Goal: Check status: Check status

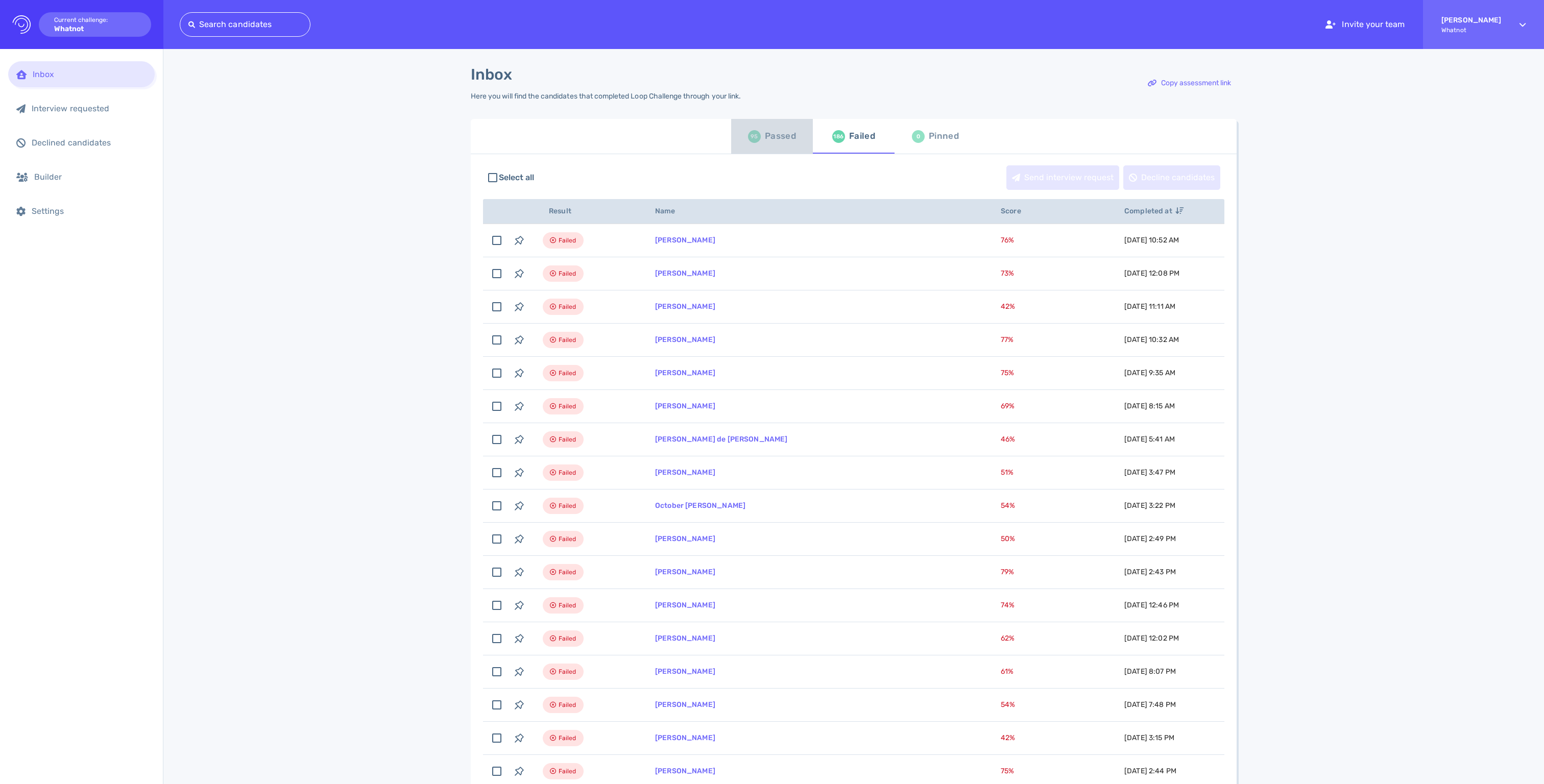
click at [771, 141] on div "Passed" at bounding box center [780, 136] width 31 height 15
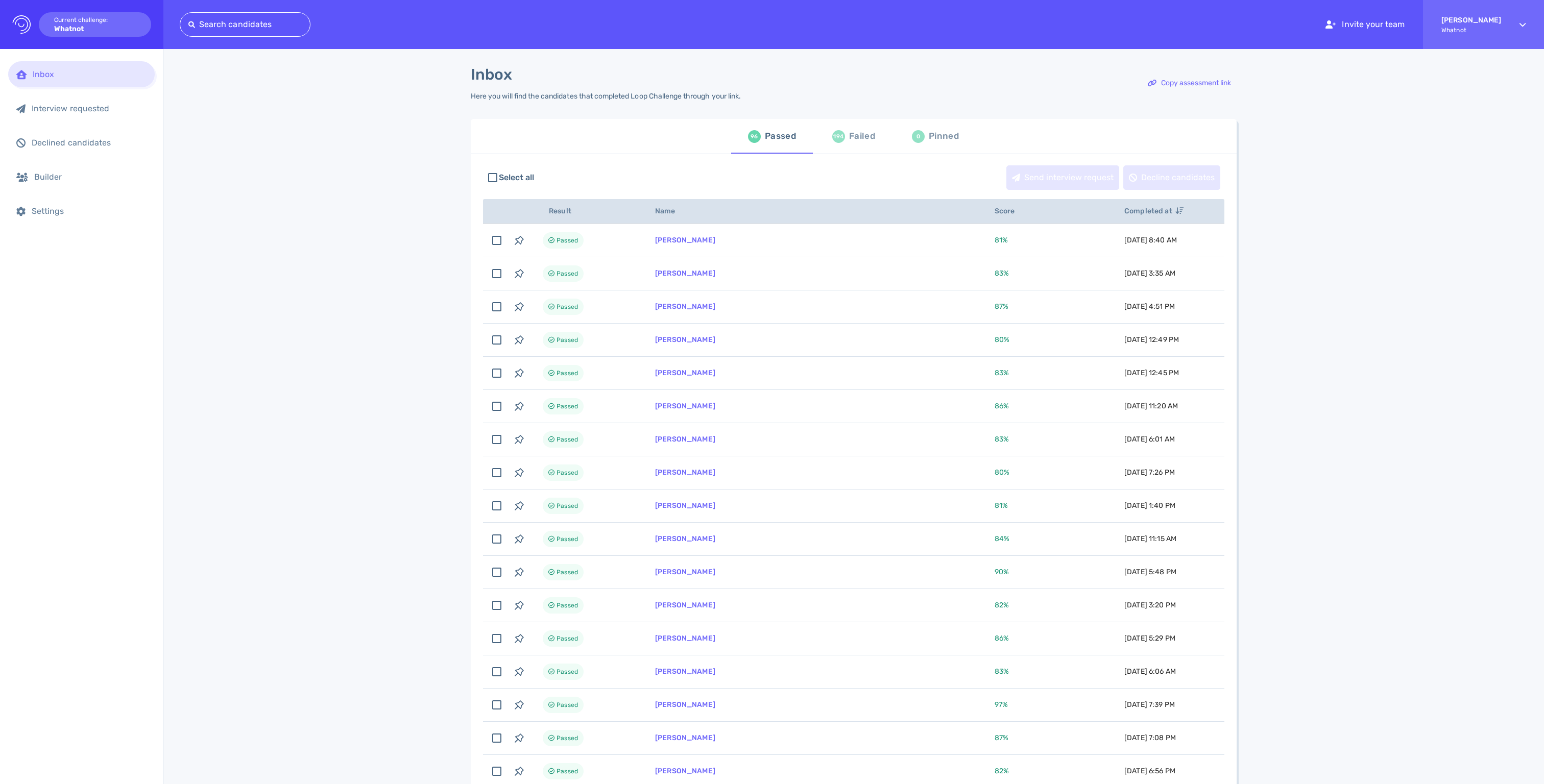
click at [850, 143] on div "Failed" at bounding box center [862, 136] width 26 height 15
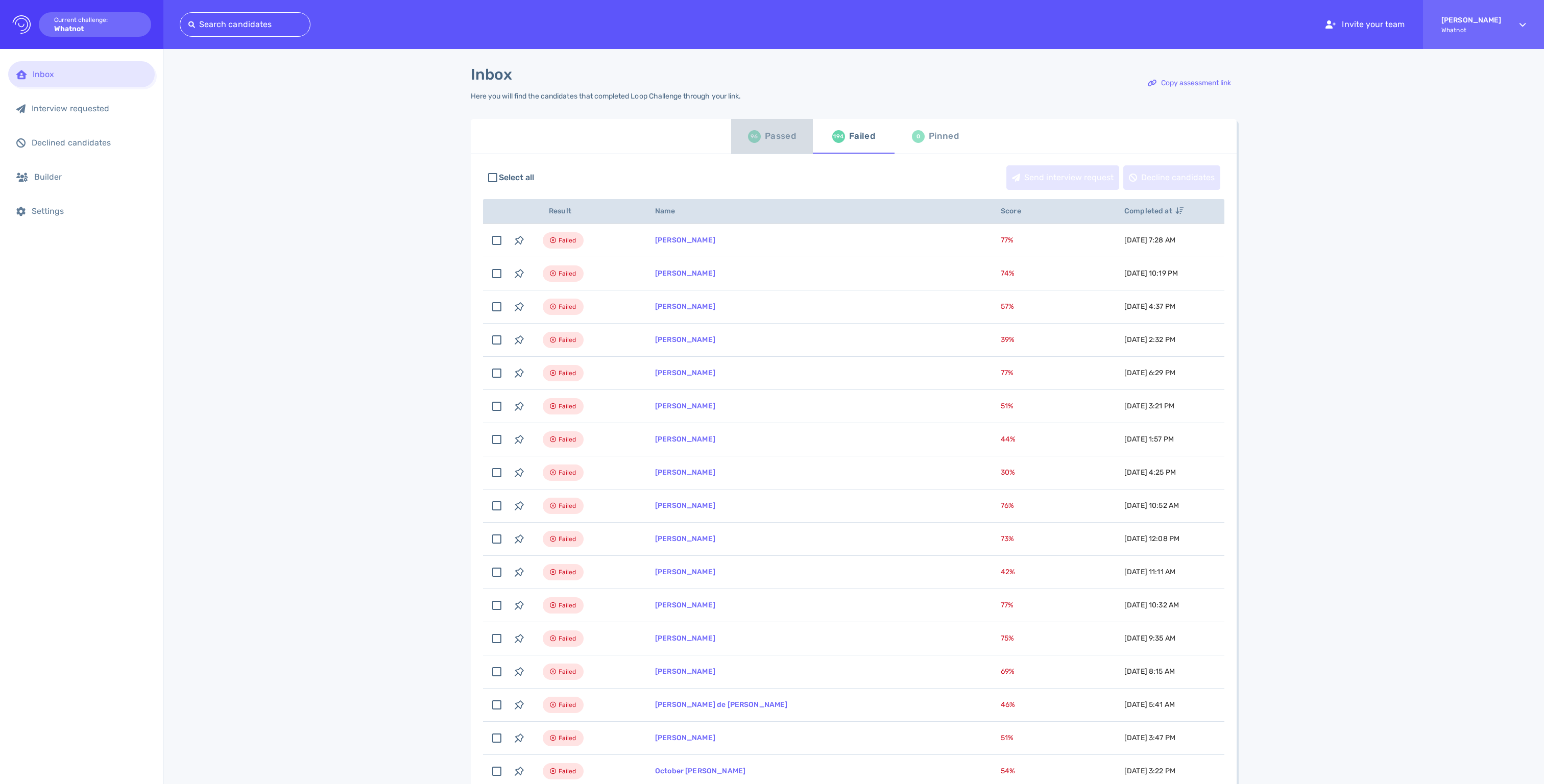
click at [777, 139] on div "Passed" at bounding box center [780, 136] width 31 height 15
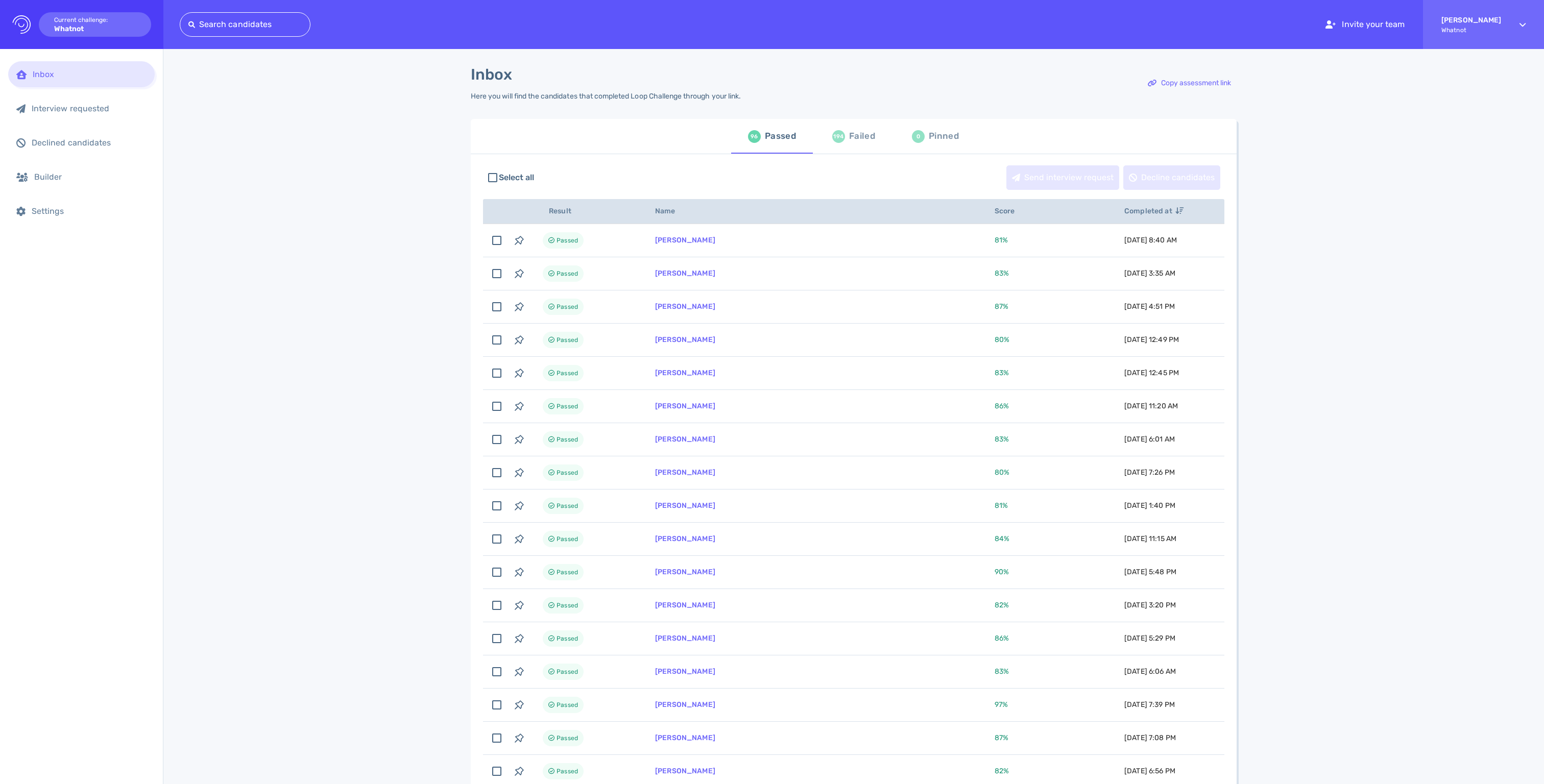
scroll to position [40, 0]
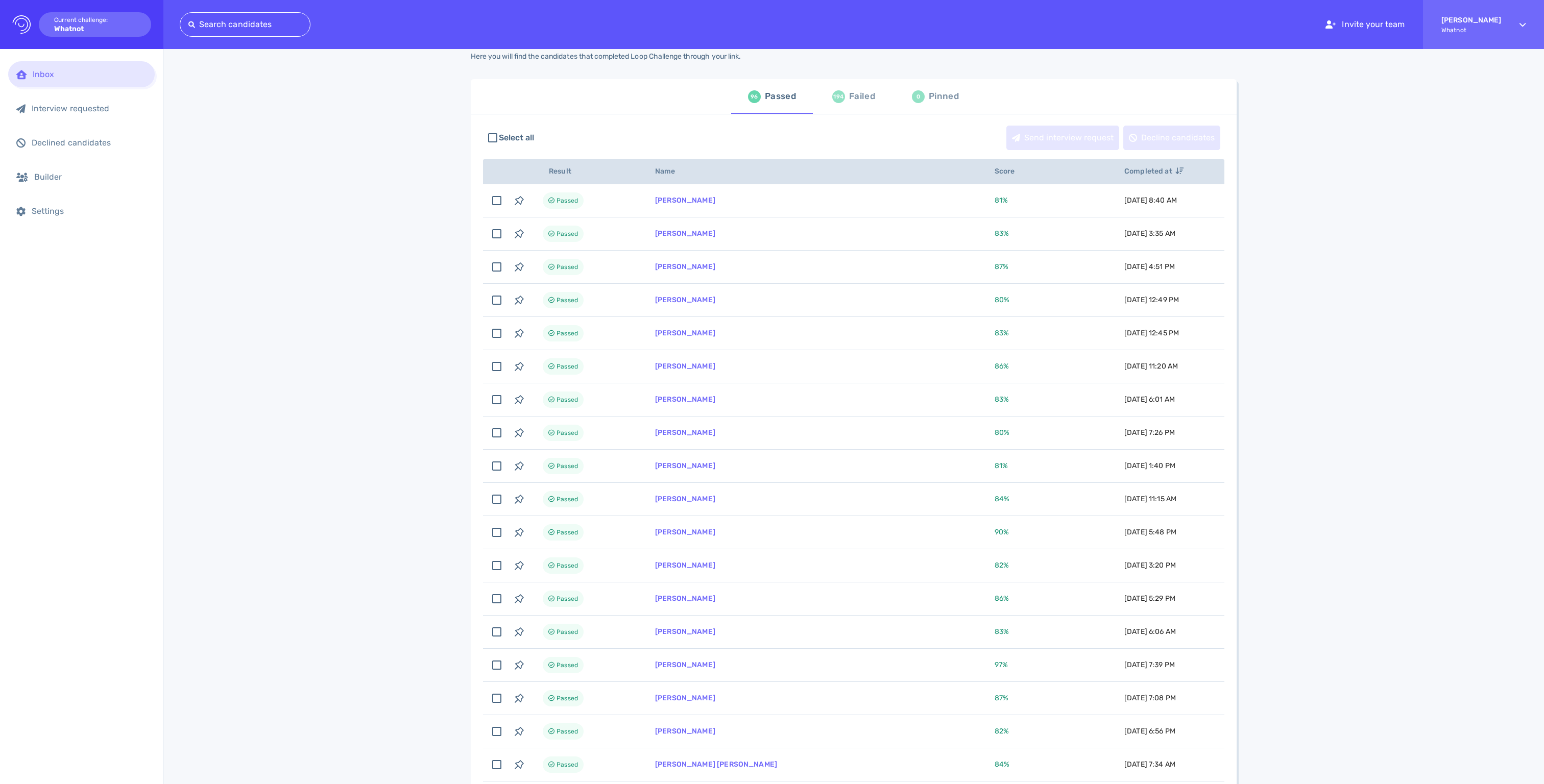
click at [857, 104] on div "Failed" at bounding box center [862, 96] width 26 height 15
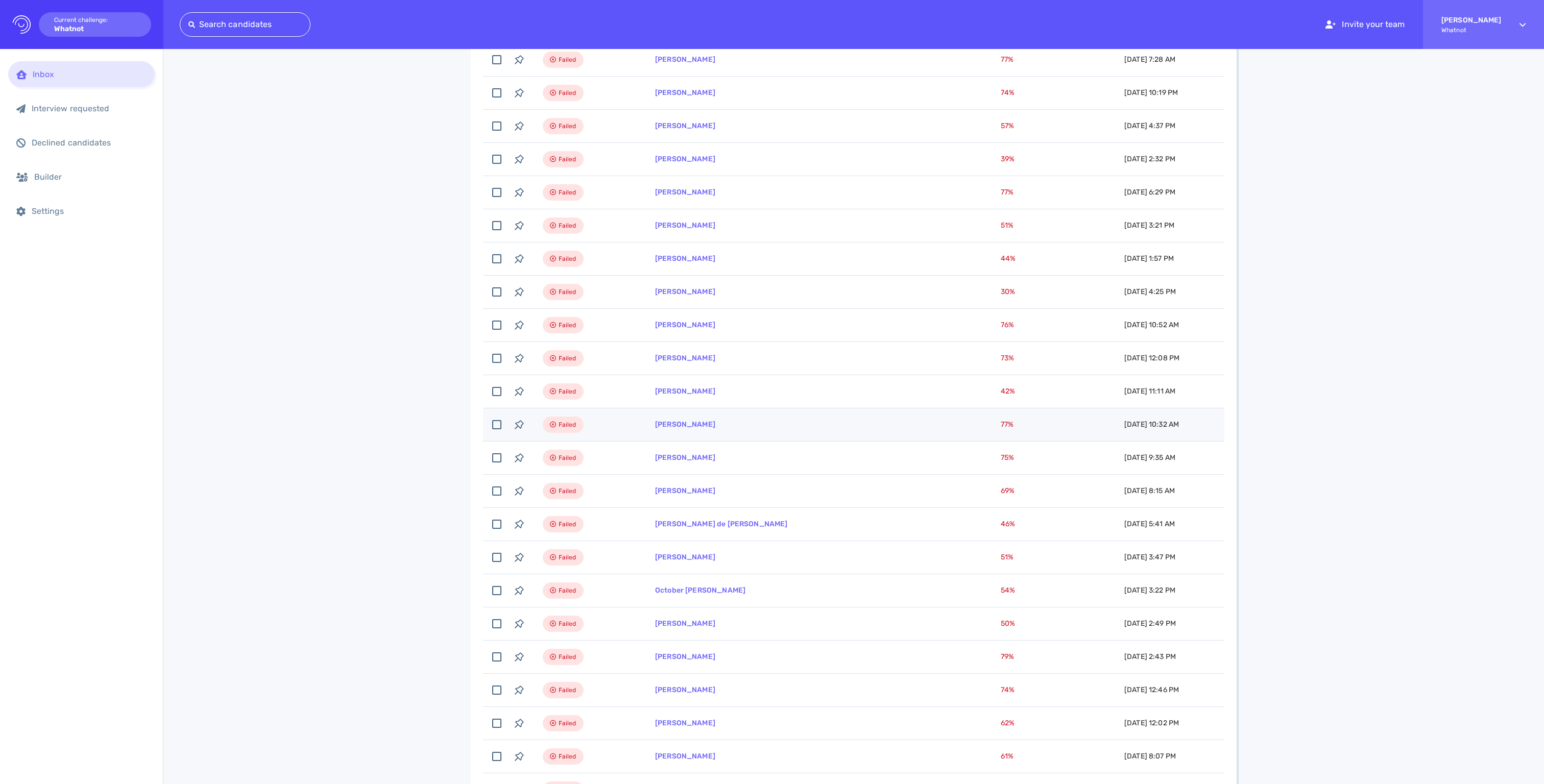
scroll to position [166, 0]
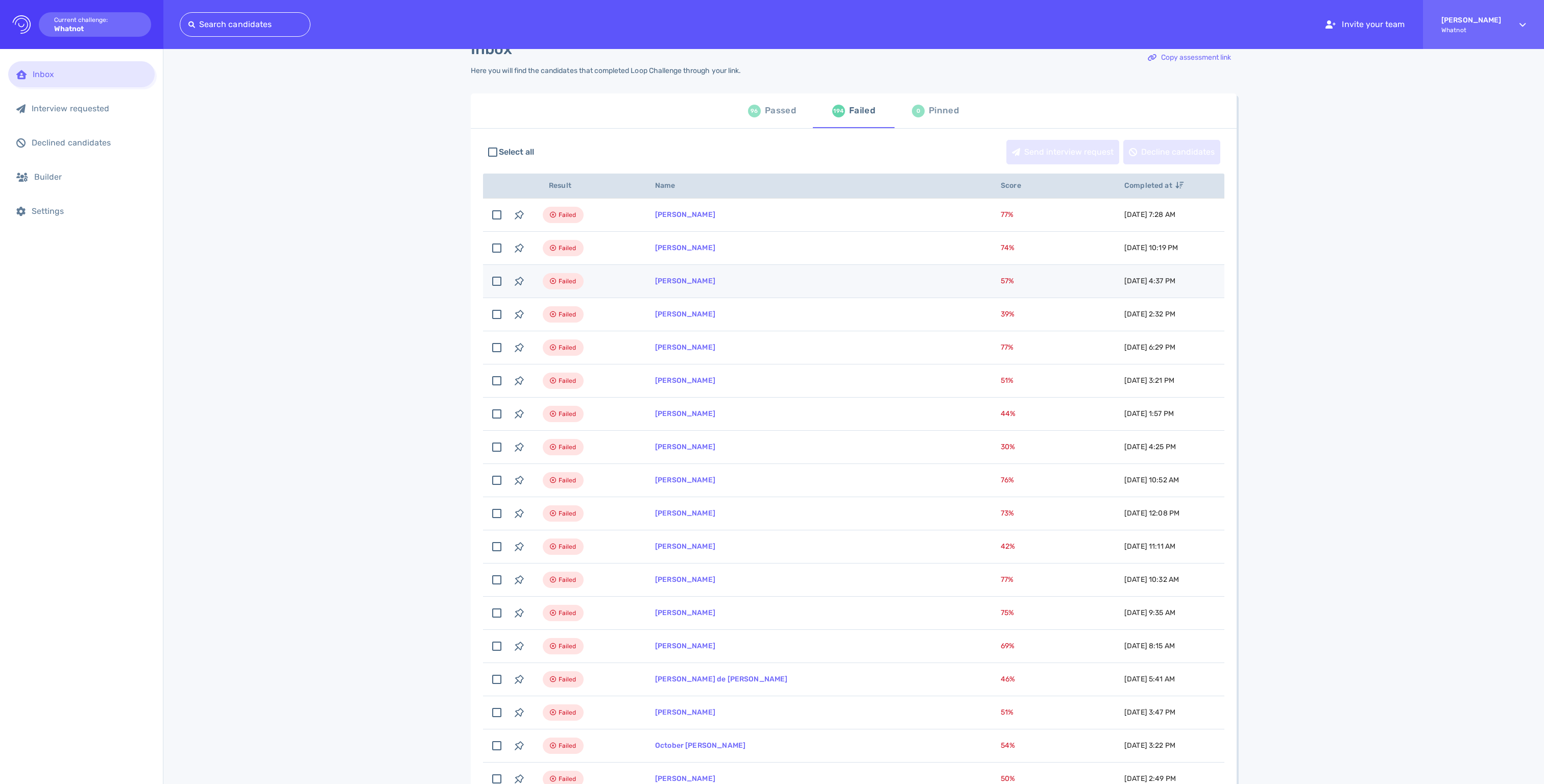
scroll to position [27, 0]
click at [780, 116] on div "Passed" at bounding box center [780, 109] width 31 height 15
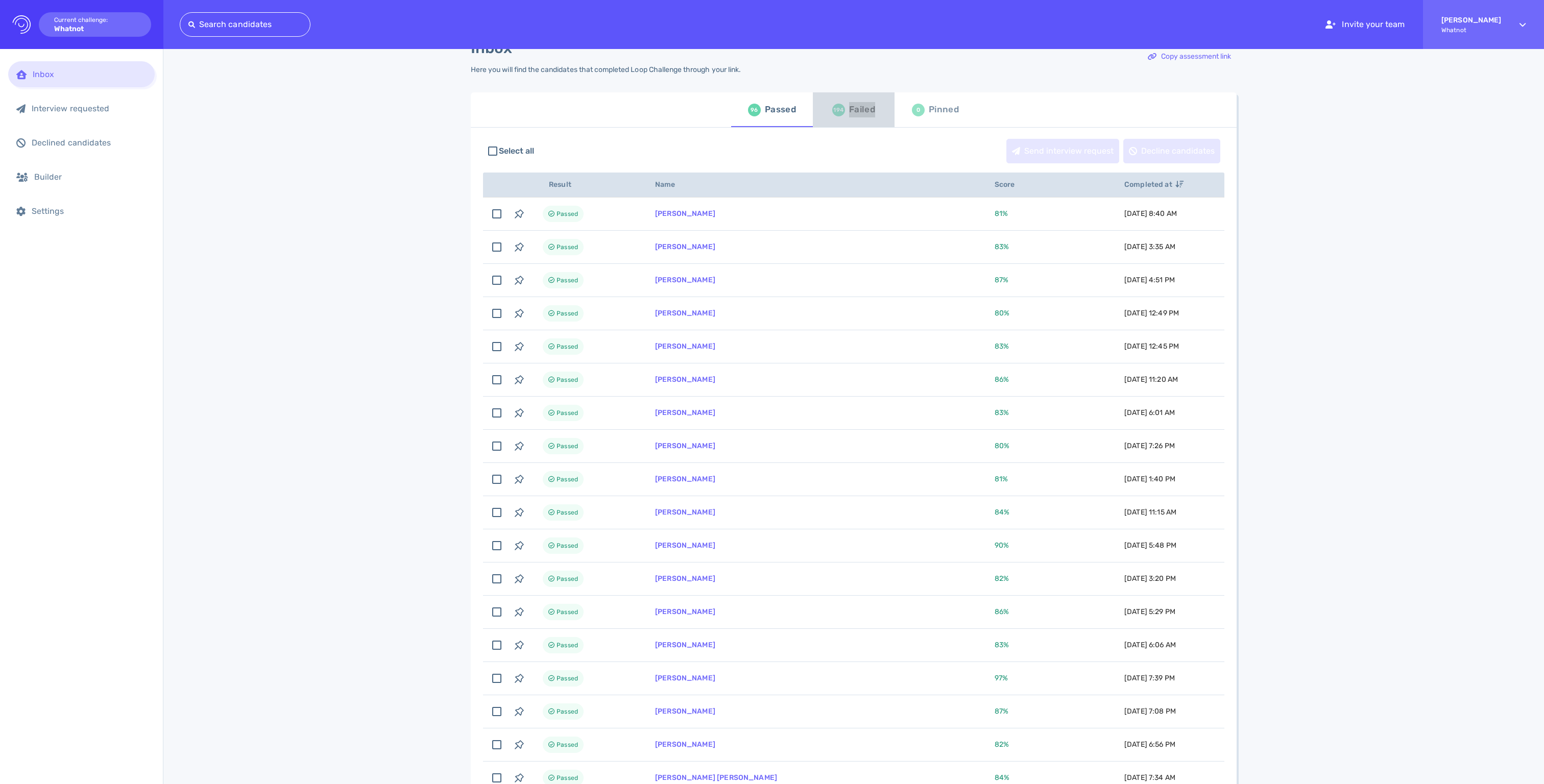
drag, startPoint x: 171, startPoint y: 116, endPoint x: 817, endPoint y: 125, distance: 646.1
click at [819, 124] on span "194 Failed" at bounding box center [853, 109] width 70 height 28
